Goal: Transaction & Acquisition: Download file/media

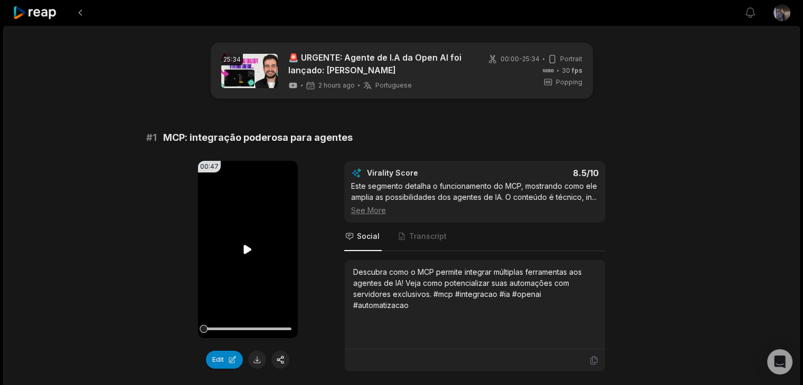
click at [249, 253] on icon at bounding box center [247, 249] width 13 height 13
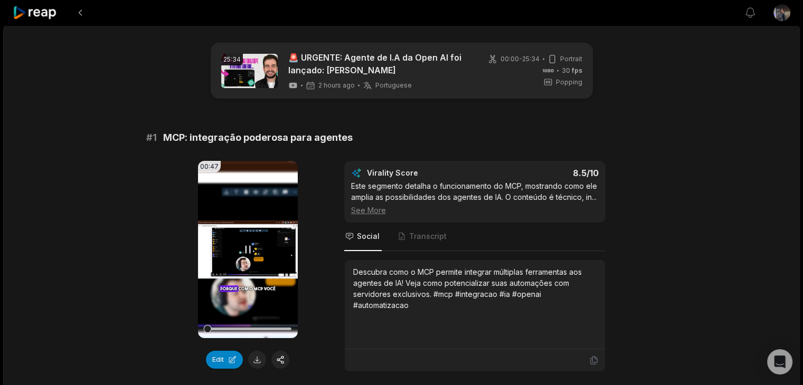
click at [222, 328] on div at bounding box center [248, 329] width 88 height 3
click at [245, 325] on div at bounding box center [248, 329] width 88 height 18
click at [256, 241] on video "Your browser does not support mp4 format." at bounding box center [248, 249] width 100 height 177
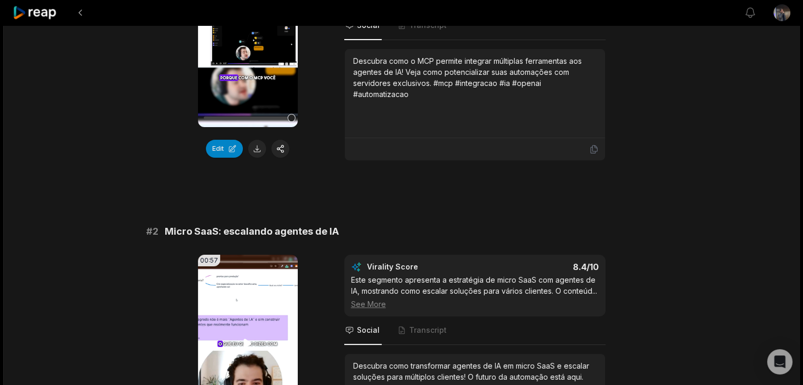
click at [235, 329] on video "Your browser does not support mp4 format." at bounding box center [248, 343] width 100 height 177
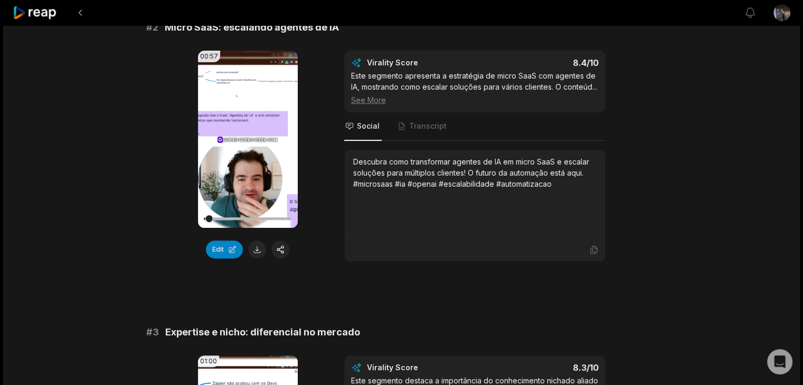
scroll to position [369, 0]
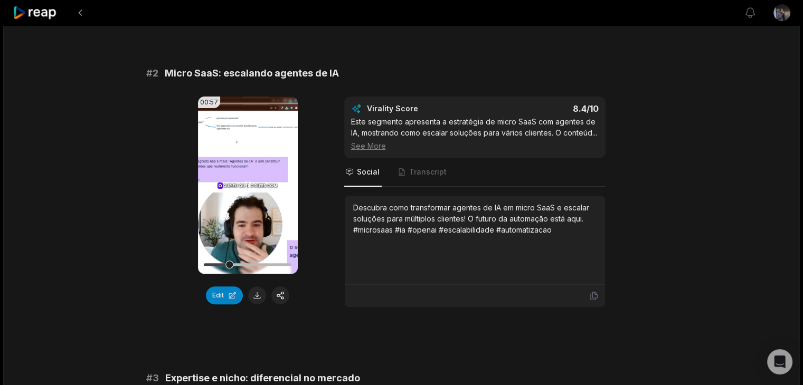
click at [238, 212] on video "Your browser does not support mp4 format." at bounding box center [248, 185] width 100 height 177
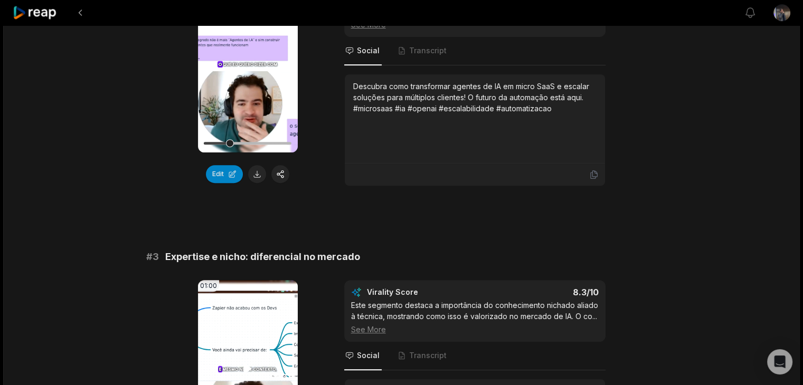
scroll to position [686, 0]
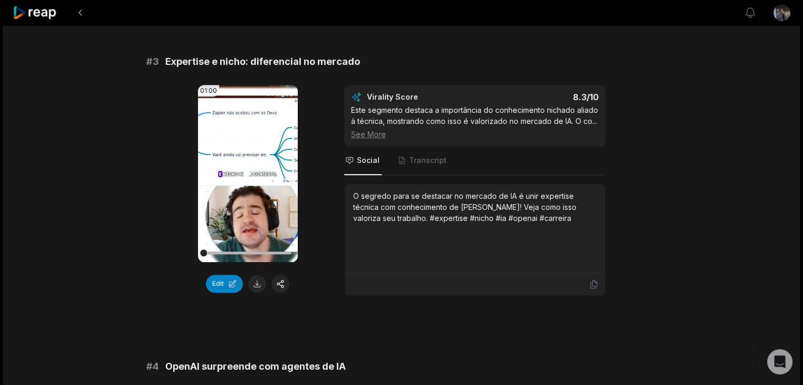
click at [244, 180] on icon at bounding box center [247, 173] width 13 height 13
click at [253, 180] on icon at bounding box center [247, 173] width 13 height 13
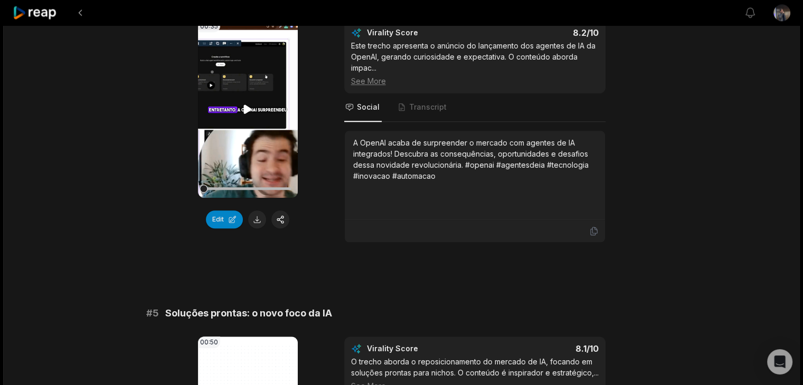
click at [243, 115] on icon at bounding box center [247, 109] width 13 height 13
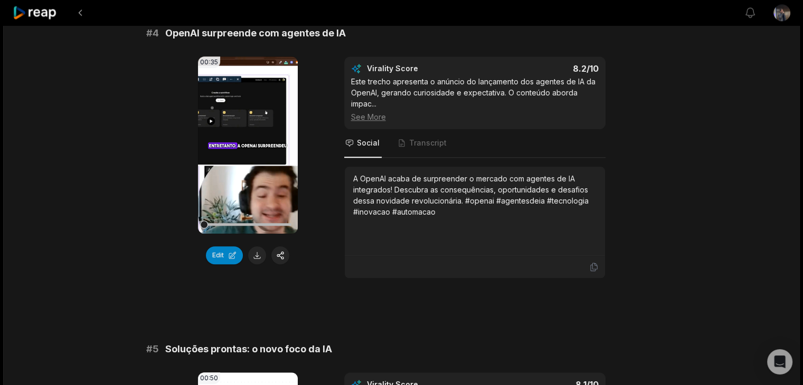
scroll to position [950, 0]
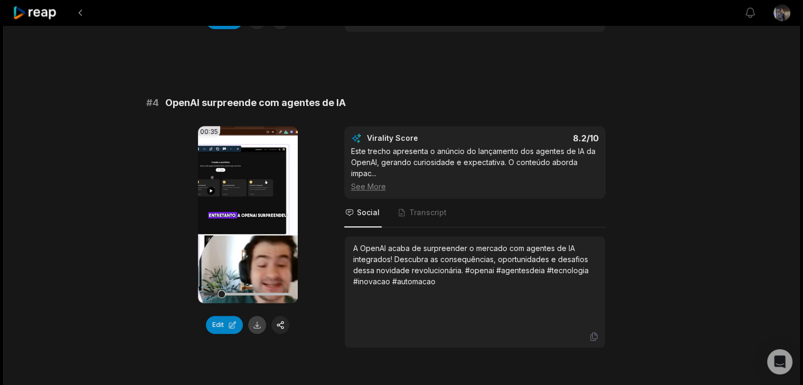
click at [254, 332] on button at bounding box center [257, 325] width 18 height 18
click at [251, 221] on icon at bounding box center [247, 214] width 13 height 13
